Goal: Navigation & Orientation: Find specific page/section

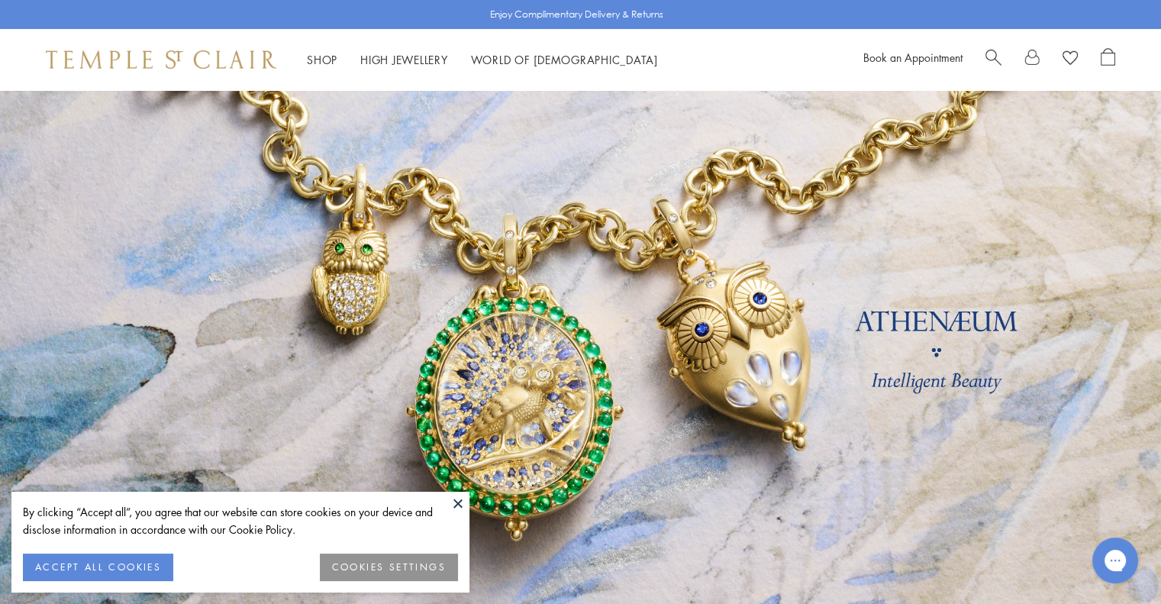
click at [456, 501] on button at bounding box center [457, 502] width 23 height 23
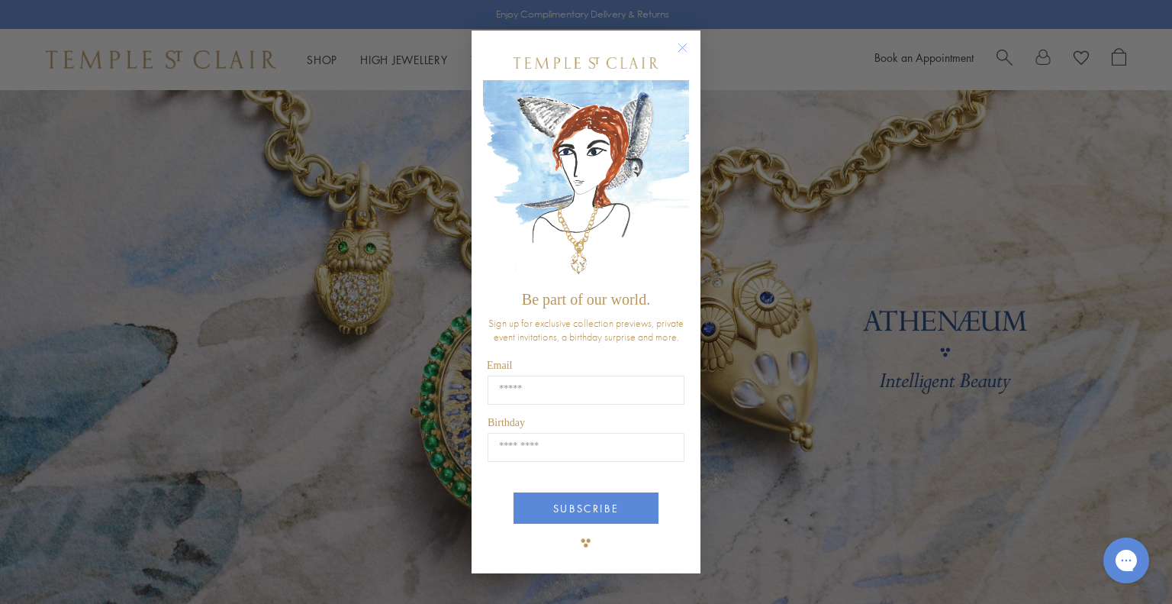
click at [688, 50] on circle "Close dialog" at bounding box center [683, 47] width 18 height 18
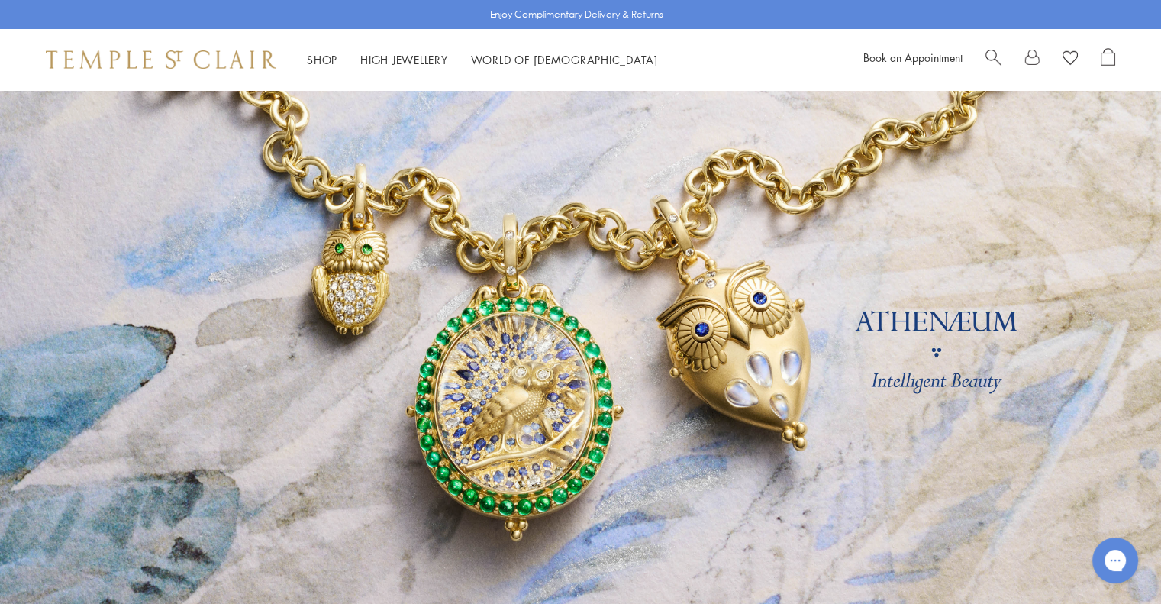
click at [991, 48] on span "Search" at bounding box center [993, 56] width 16 height 16
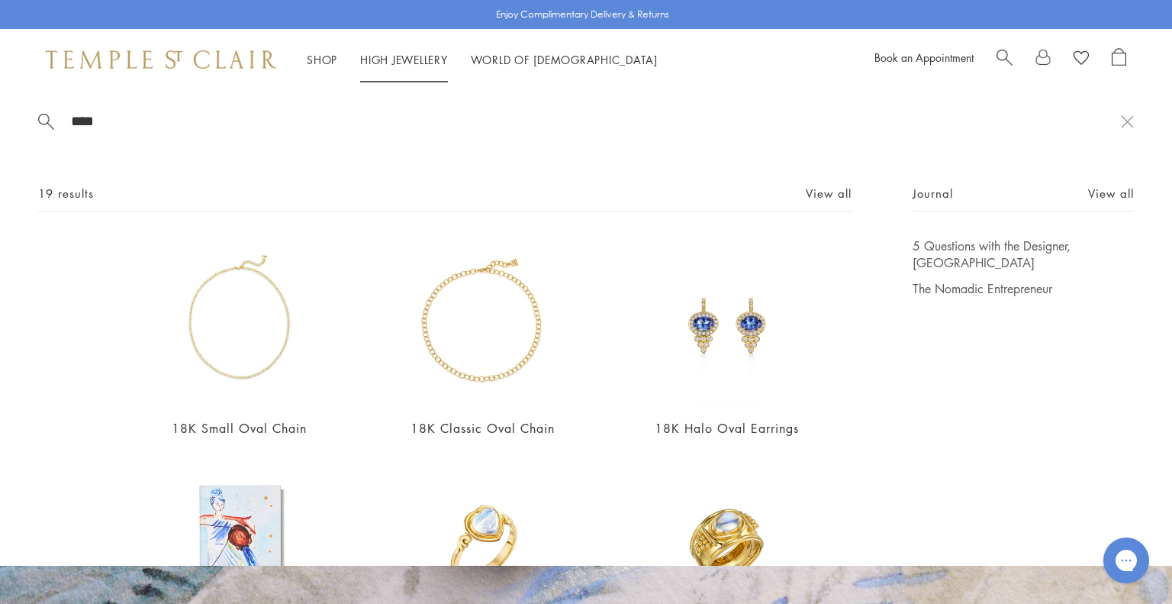
type input "****"
click at [415, 63] on link "High Jewellery High Jewellery" at bounding box center [404, 59] width 88 height 15
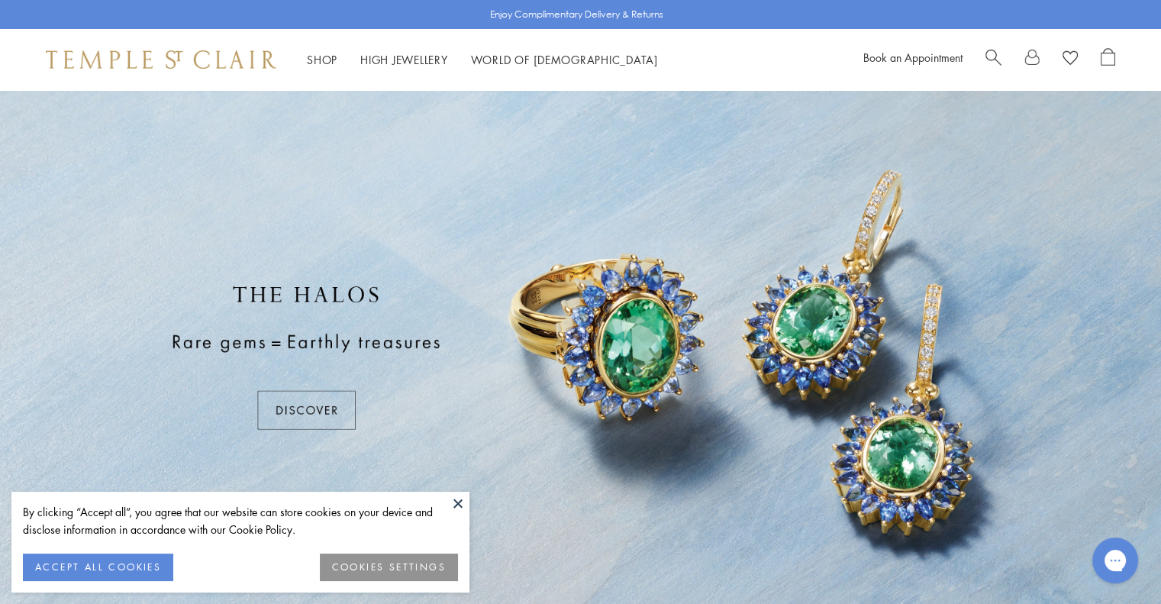
click at [456, 501] on button at bounding box center [457, 502] width 23 height 23
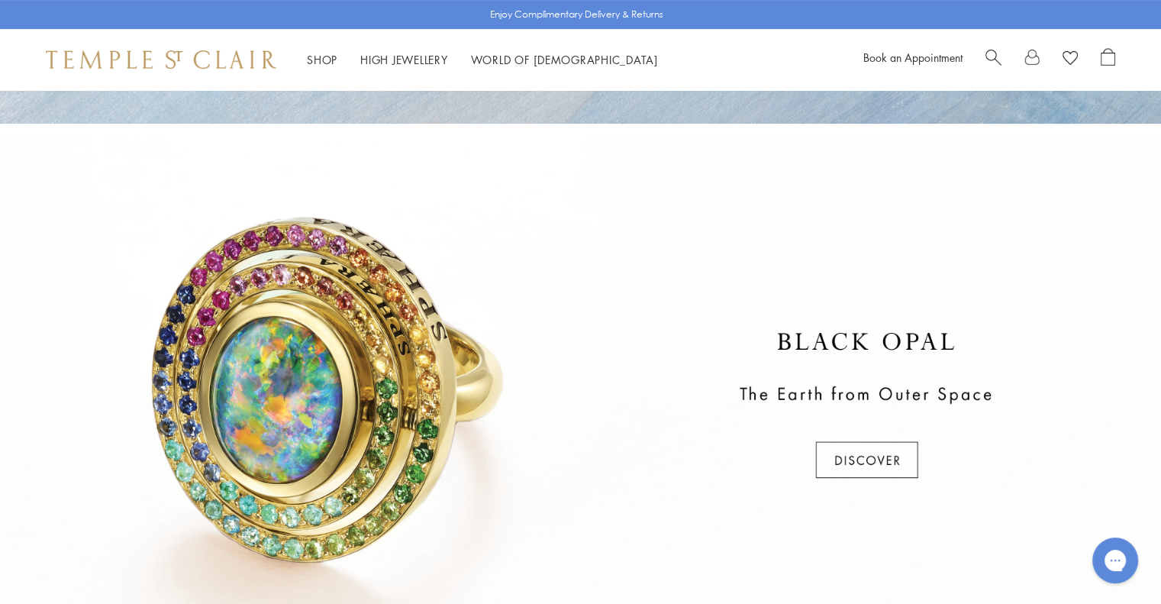
scroll to position [534, 0]
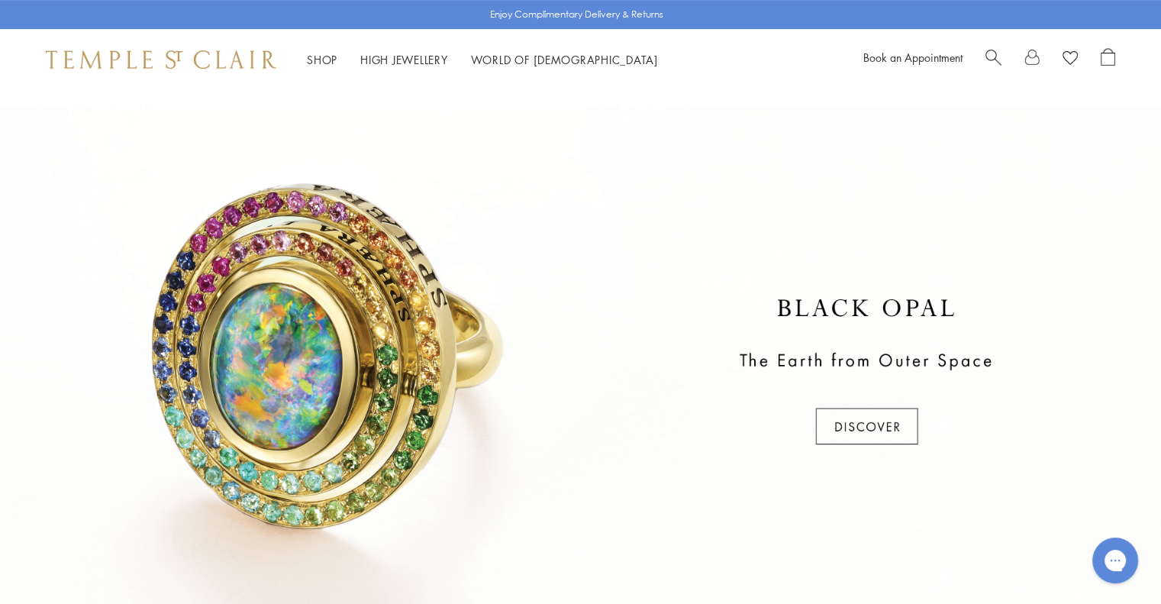
click at [363, 350] on div at bounding box center [580, 372] width 1161 height 534
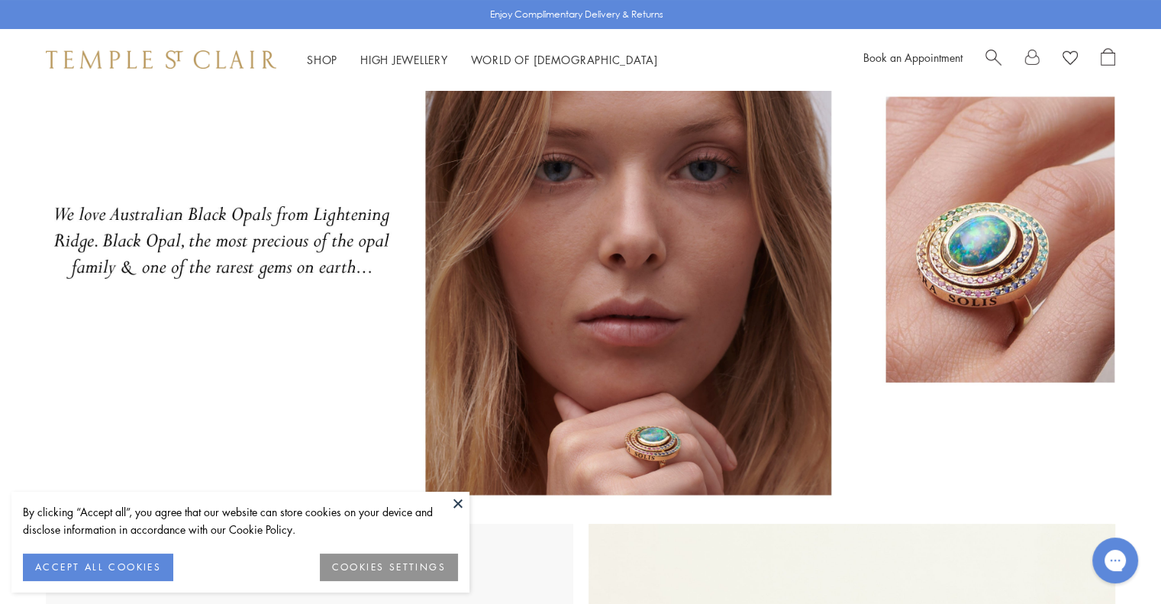
scroll to position [153, 0]
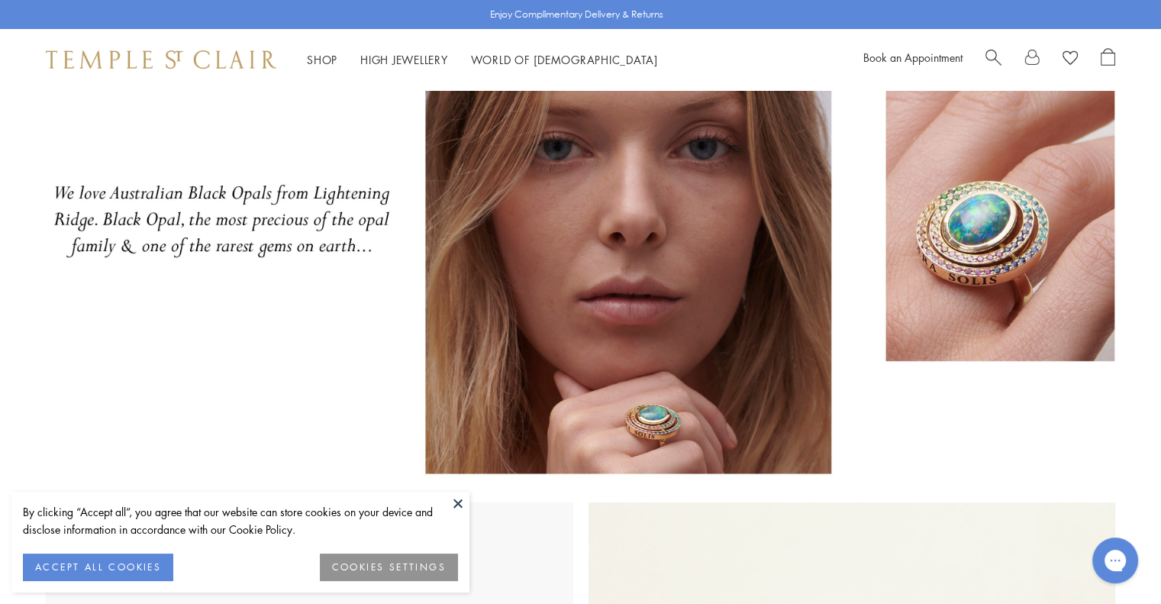
click at [459, 501] on button at bounding box center [457, 502] width 23 height 23
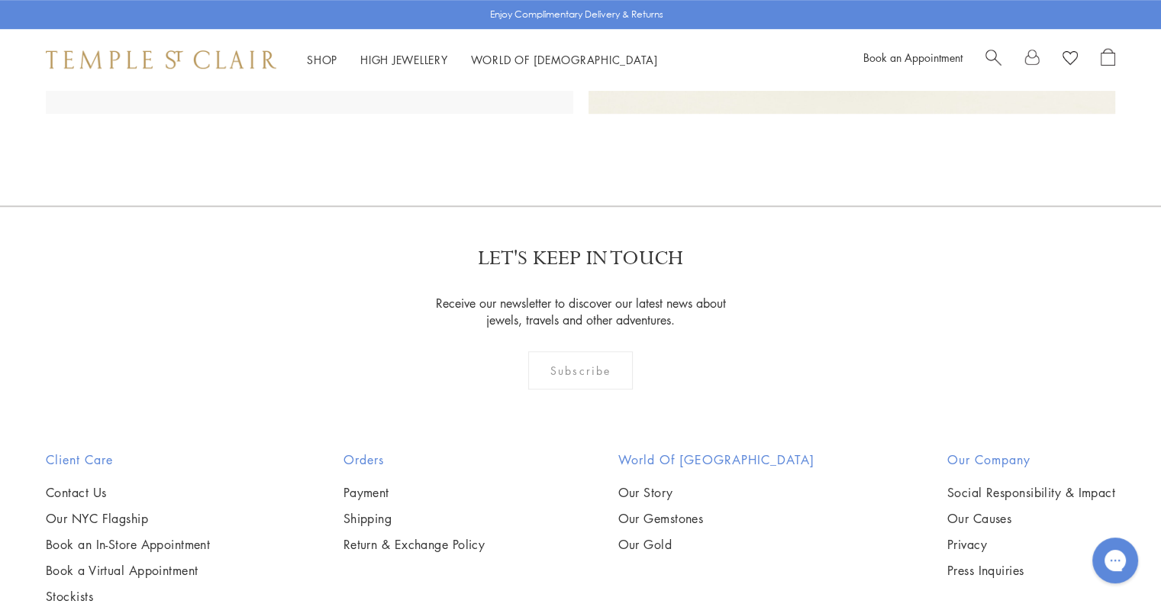
scroll to position [610, 0]
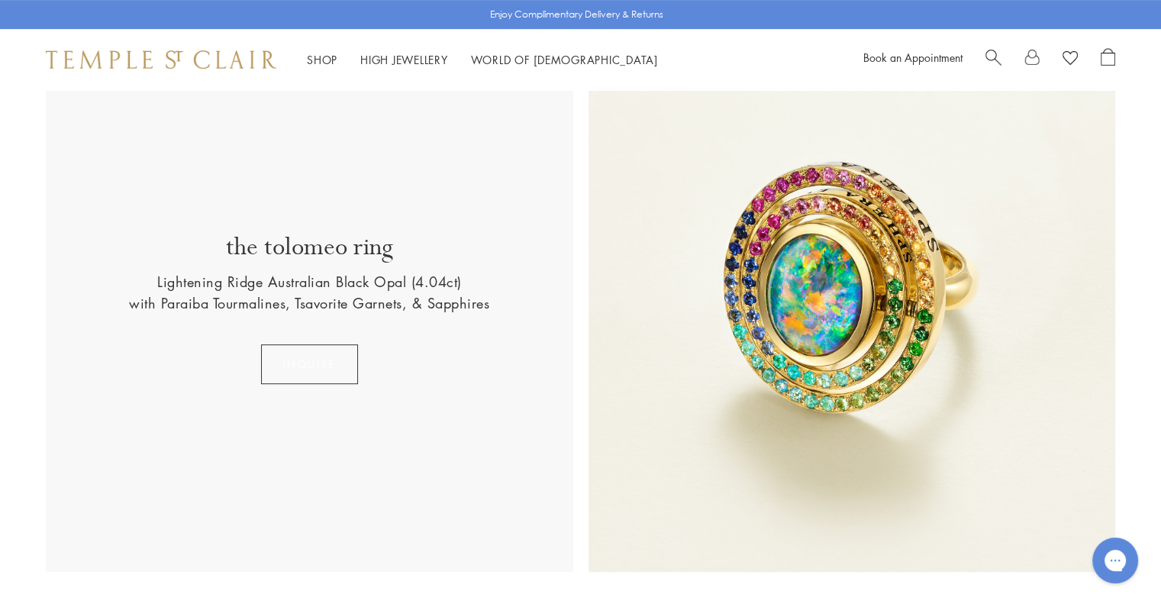
click at [317, 359] on button "INQUIRE" at bounding box center [309, 364] width 97 height 40
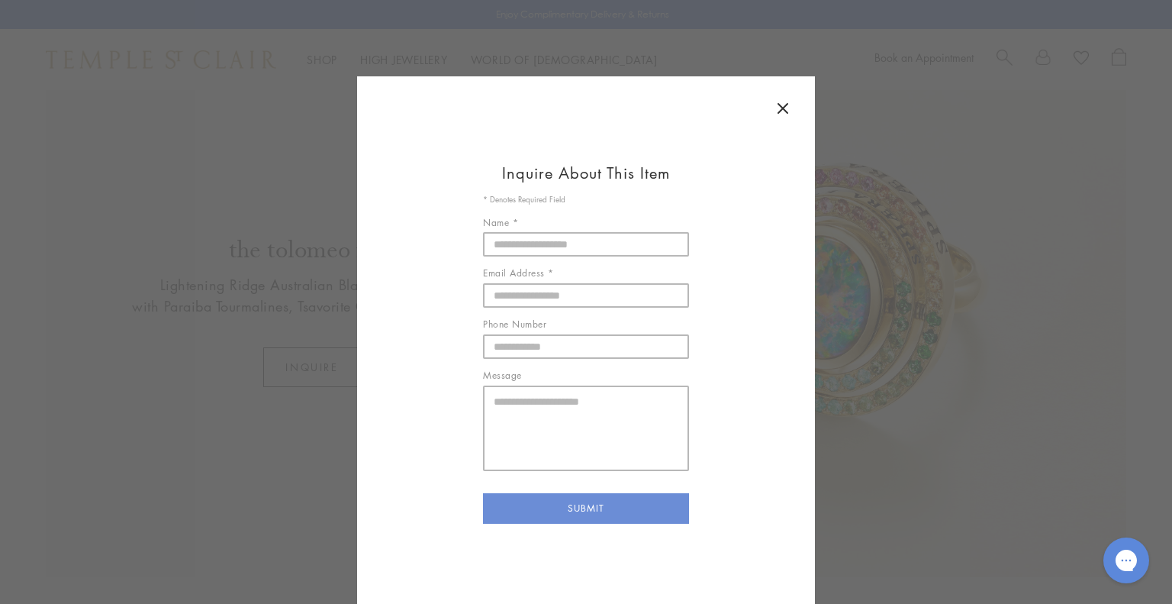
click at [775, 108] on icon at bounding box center [783, 108] width 18 height 18
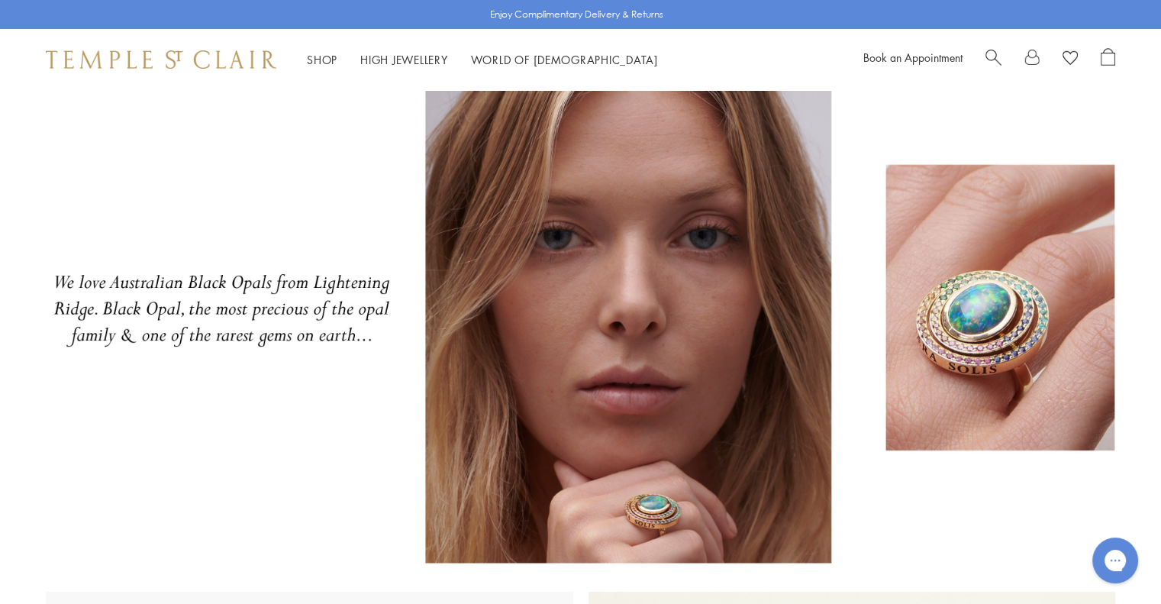
scroll to position [0, 0]
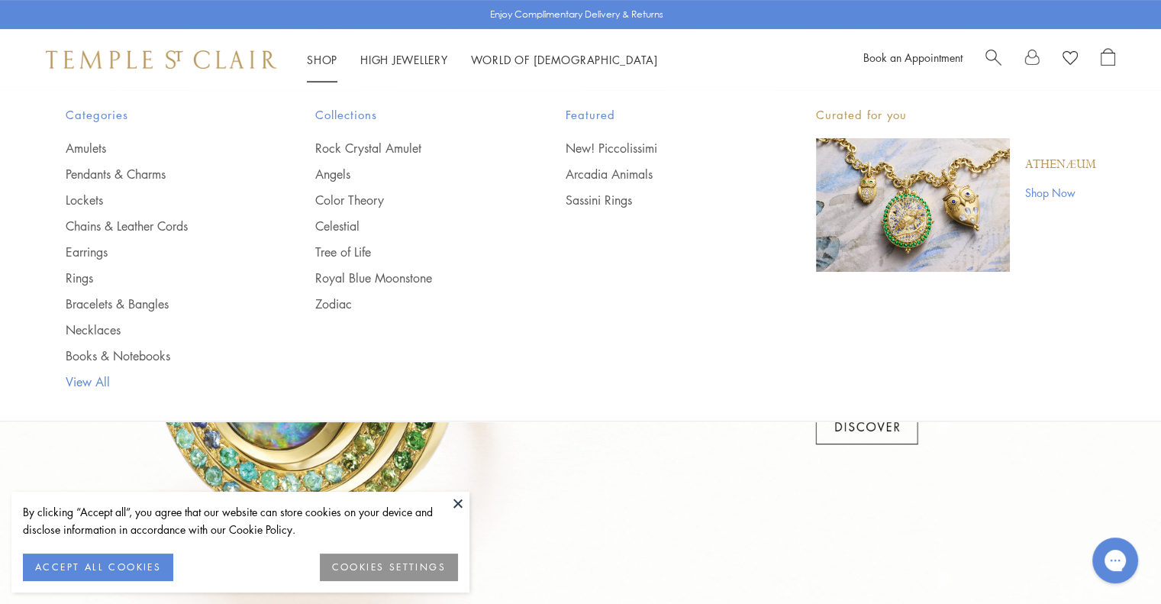
click at [95, 384] on link "View All" at bounding box center [160, 381] width 189 height 17
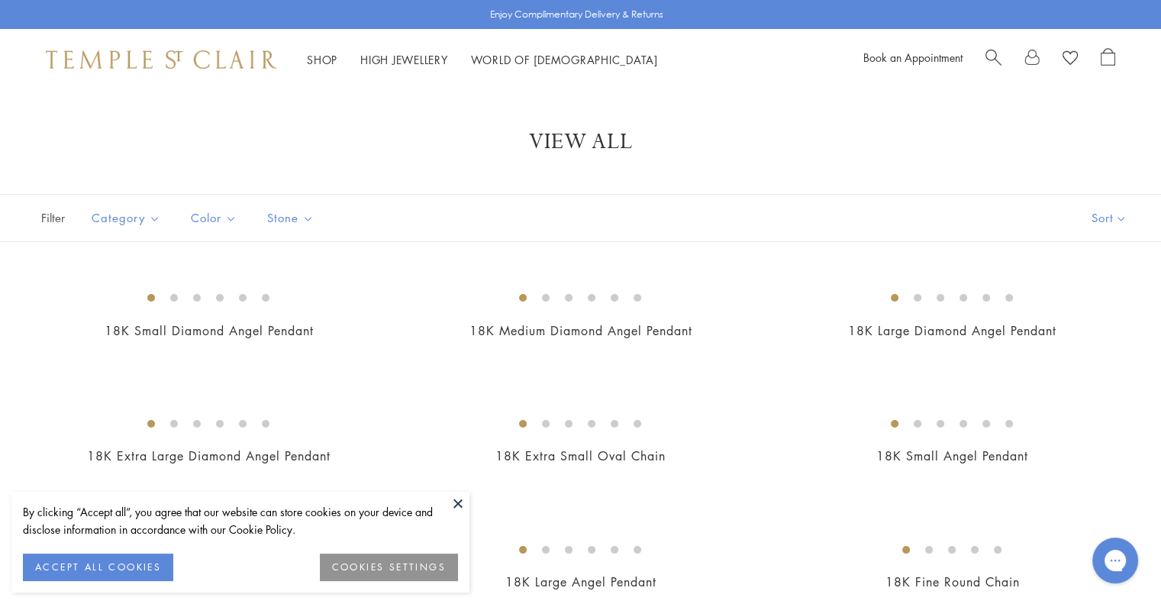
click at [459, 503] on button at bounding box center [457, 502] width 23 height 23
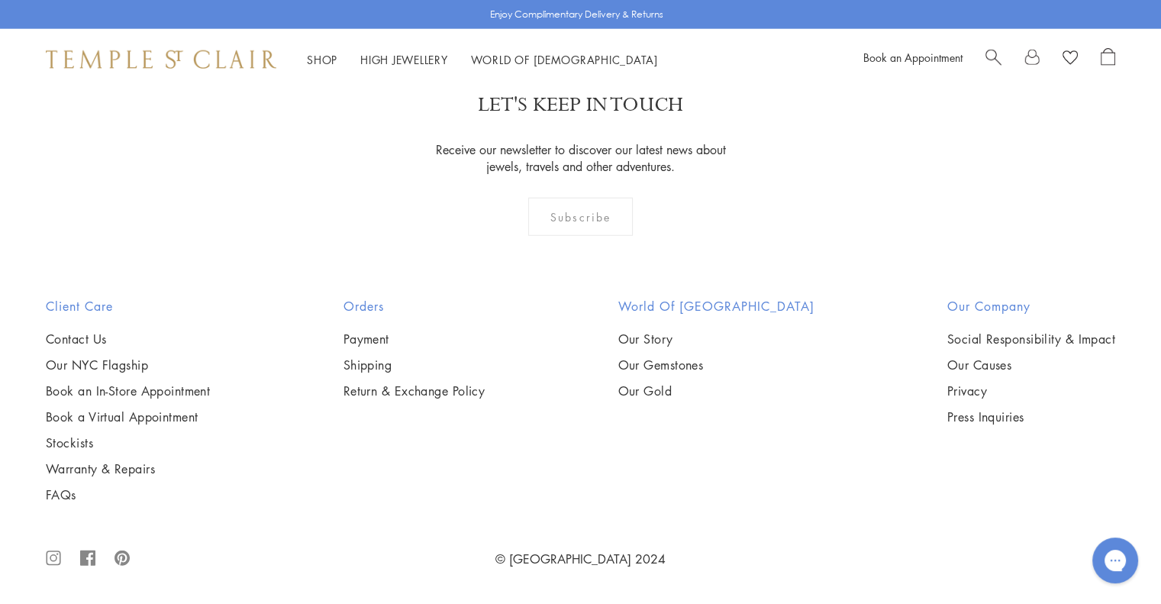
scroll to position [12362, 0]
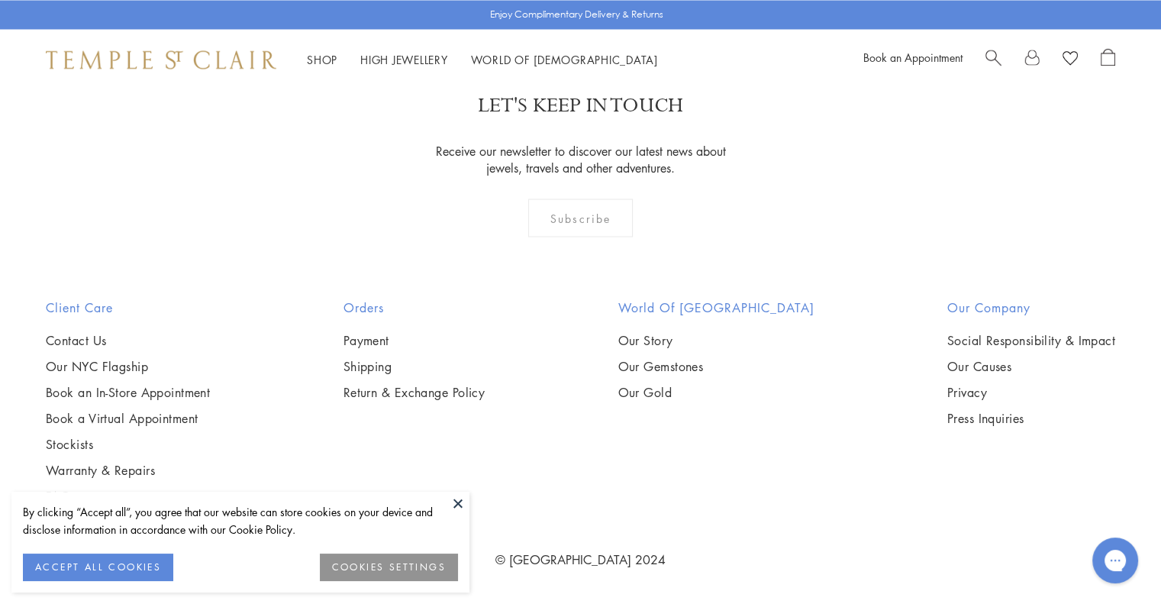
scroll to position [4350, 0]
click at [455, 503] on button at bounding box center [457, 502] width 23 height 23
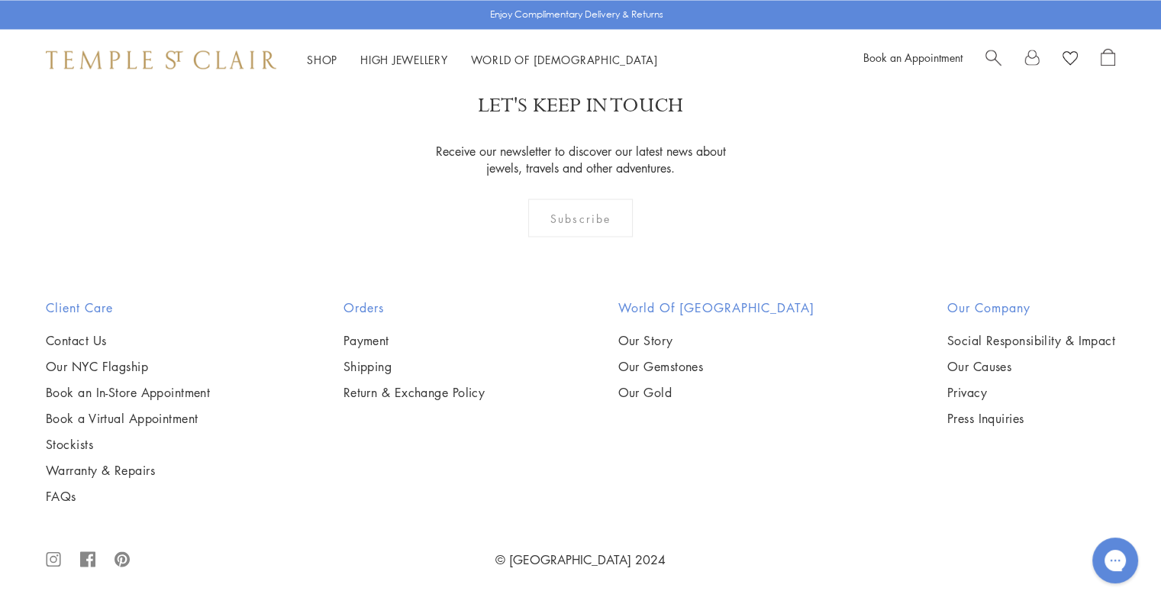
scroll to position [8547, 0]
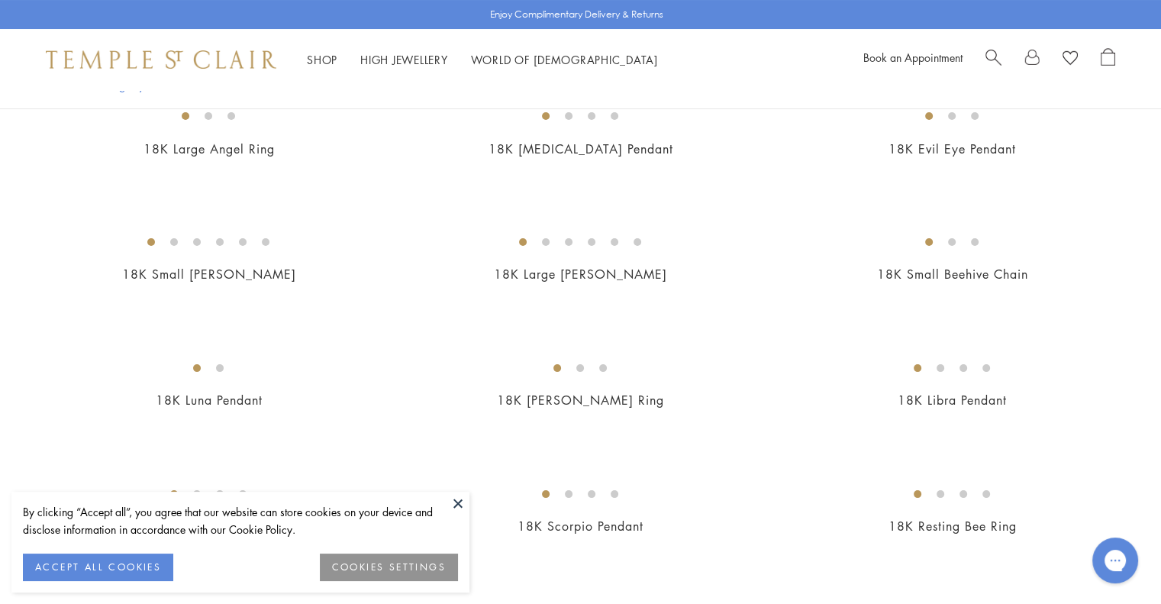
scroll to position [458, 0]
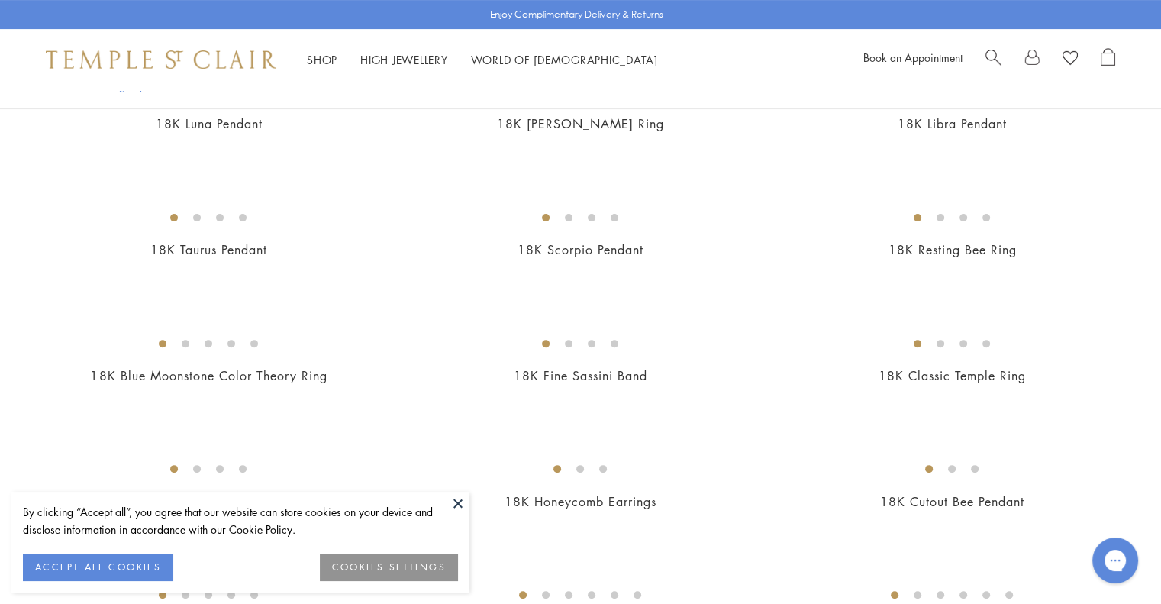
click at [459, 503] on button at bounding box center [457, 502] width 23 height 23
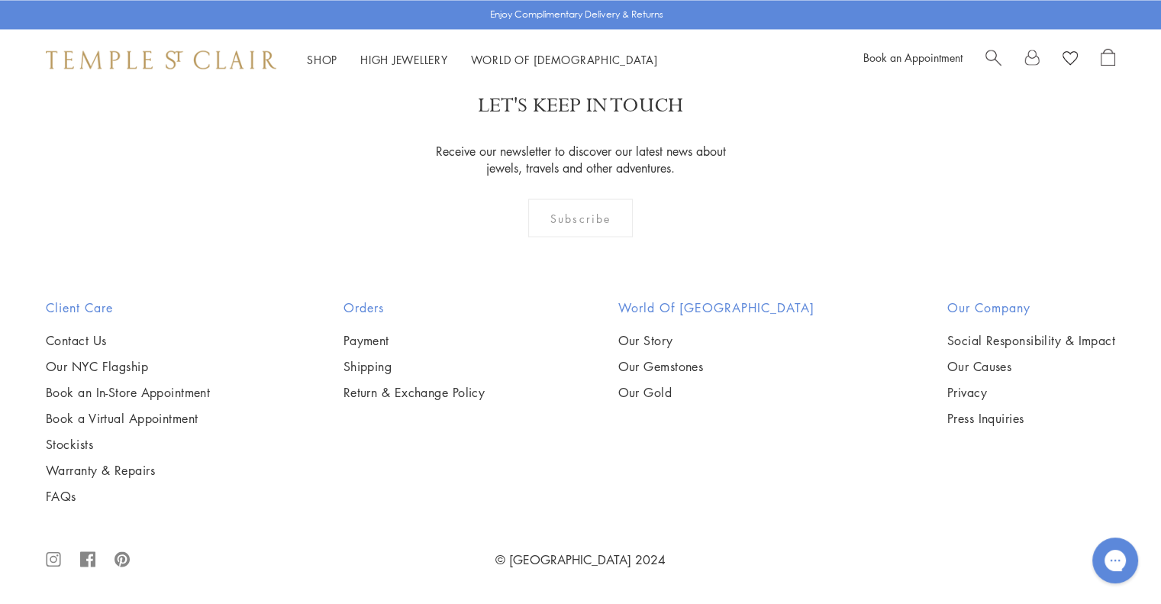
scroll to position [8394, 0]
